Goal: Find specific page/section: Find specific page/section

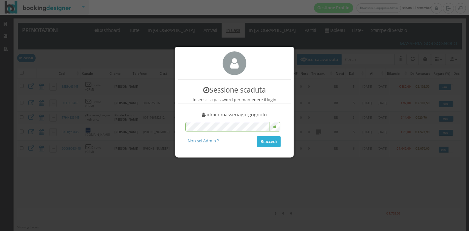
click at [265, 140] on button "Riaccedi" at bounding box center [269, 141] width 24 height 11
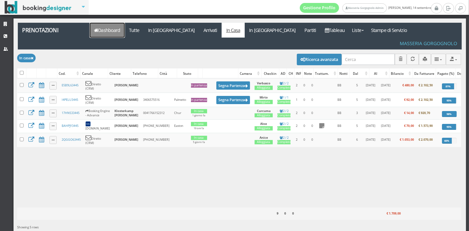
click at [113, 37] on link "Dashboard" at bounding box center [107, 30] width 35 height 15
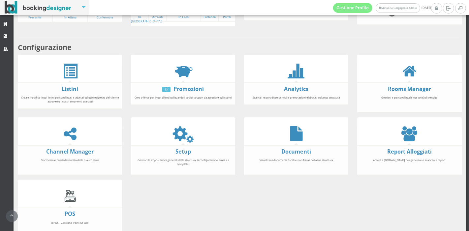
scroll to position [98, 0]
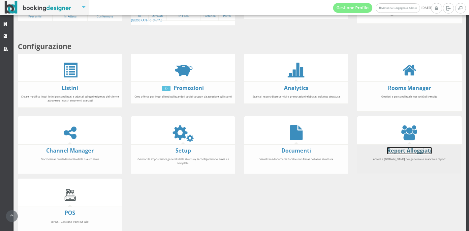
click at [401, 148] on link "Report Alloggiati" at bounding box center [409, 150] width 45 height 7
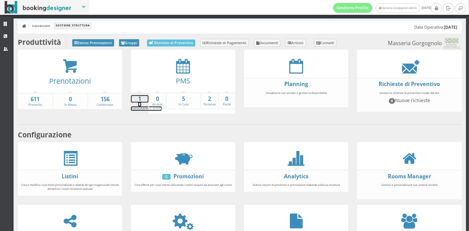
click at [137, 100] on strong "1" at bounding box center [139, 99] width 17 height 8
